Goal: Information Seeking & Learning: Learn about a topic

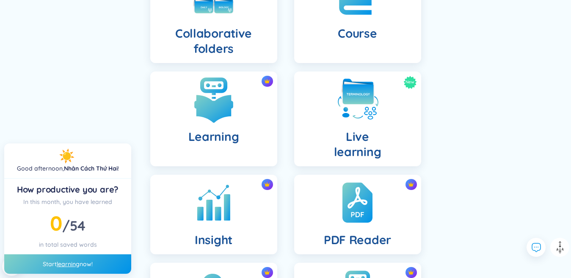
scroll to position [212, 0]
click at [218, 140] on h4 "Learning" at bounding box center [213, 136] width 51 height 15
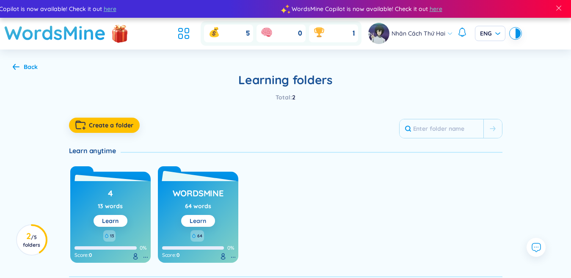
click at [200, 218] on link "Learn" at bounding box center [198, 221] width 17 height 8
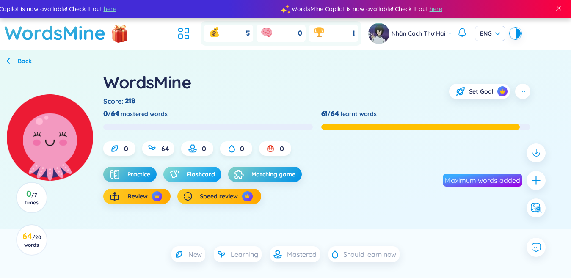
click at [206, 172] on span "Flashcard" at bounding box center [201, 174] width 28 height 8
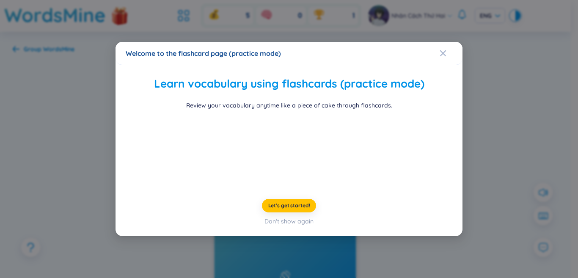
click at [140, 154] on div at bounding box center [289, 149] width 322 height 63
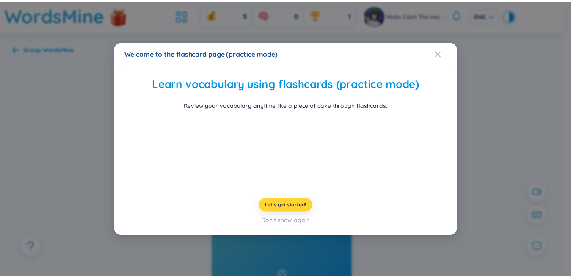
scroll to position [25, 0]
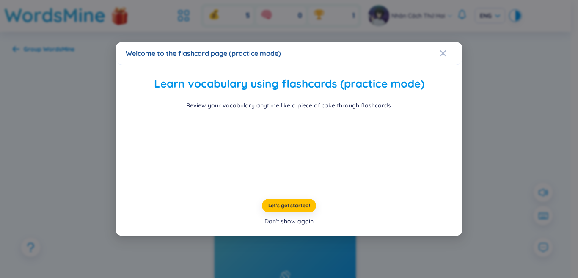
click at [298, 226] on div "Don't show again" at bounding box center [288, 221] width 49 height 9
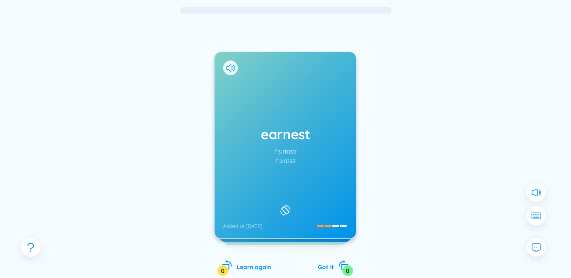
scroll to position [85, 0]
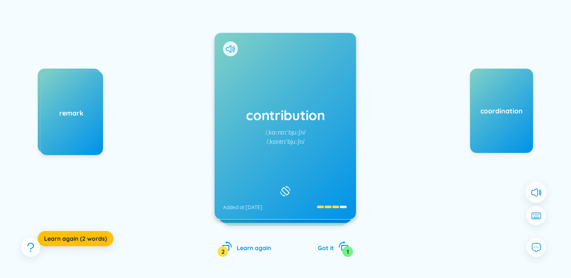
click at [541, 198] on button at bounding box center [535, 192] width 21 height 21
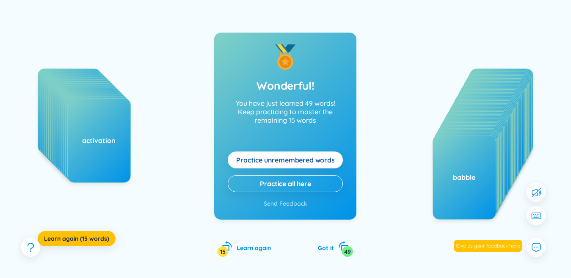
click at [297, 162] on span "Practice unremembered words" at bounding box center [285, 159] width 99 height 9
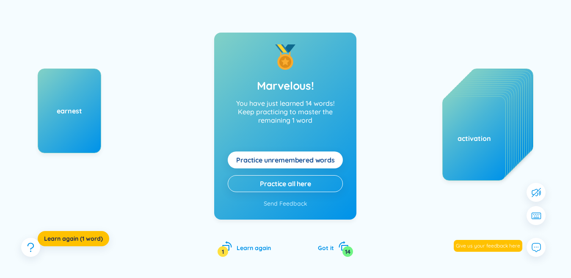
drag, startPoint x: 309, startPoint y: 152, endPoint x: 309, endPoint y: 157, distance: 5.1
click at [309, 157] on button "Practice unremembered words" at bounding box center [285, 159] width 115 height 17
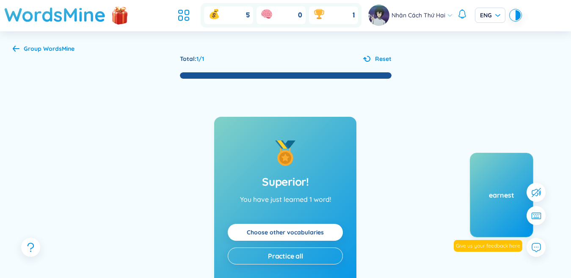
scroll to position [0, 0]
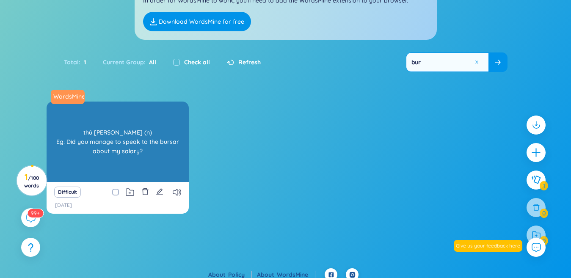
scroll to position [93, 0]
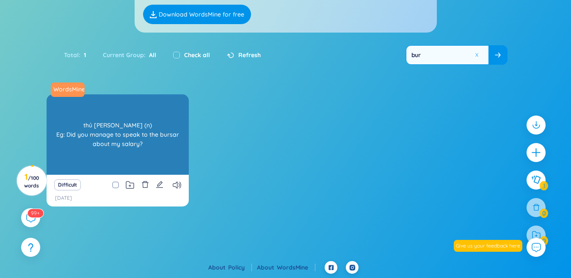
type input "bur"
click at [157, 130] on div "WordsMine bursar /ˈbɜːrsər/ thủ [PERSON_NAME] (n) Eg: Did you manage to speak t…" at bounding box center [118, 134] width 142 height 80
